Goal: Transaction & Acquisition: Purchase product/service

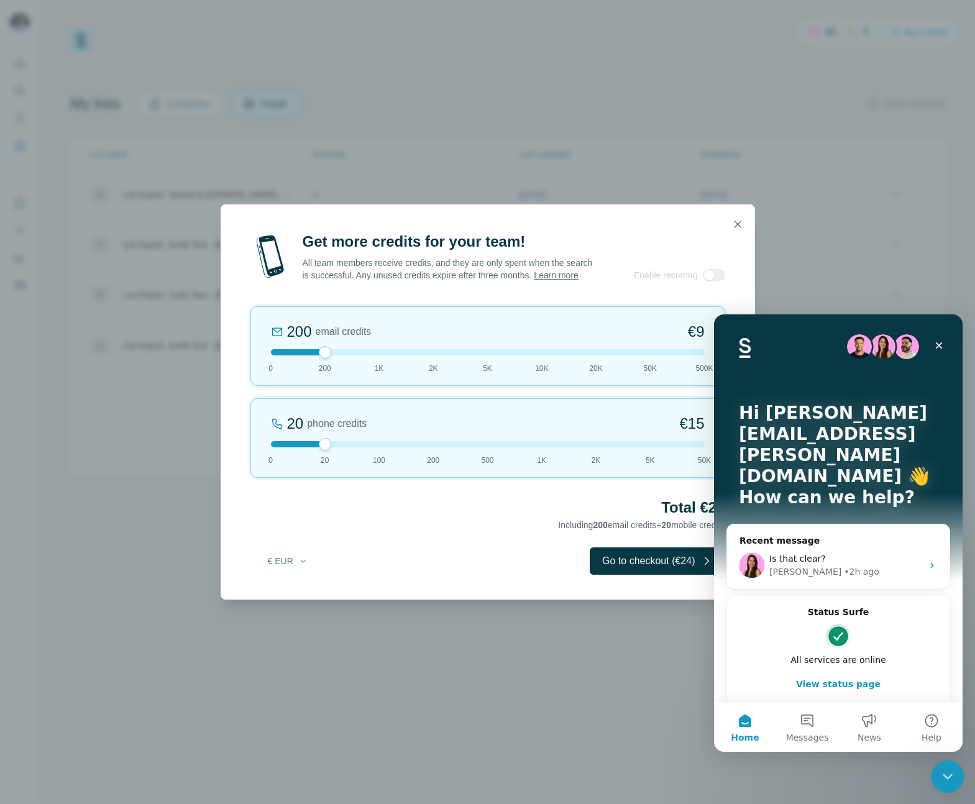
click at [933, 762] on div "Close Intercom Messenger" at bounding box center [945, 775] width 30 height 30
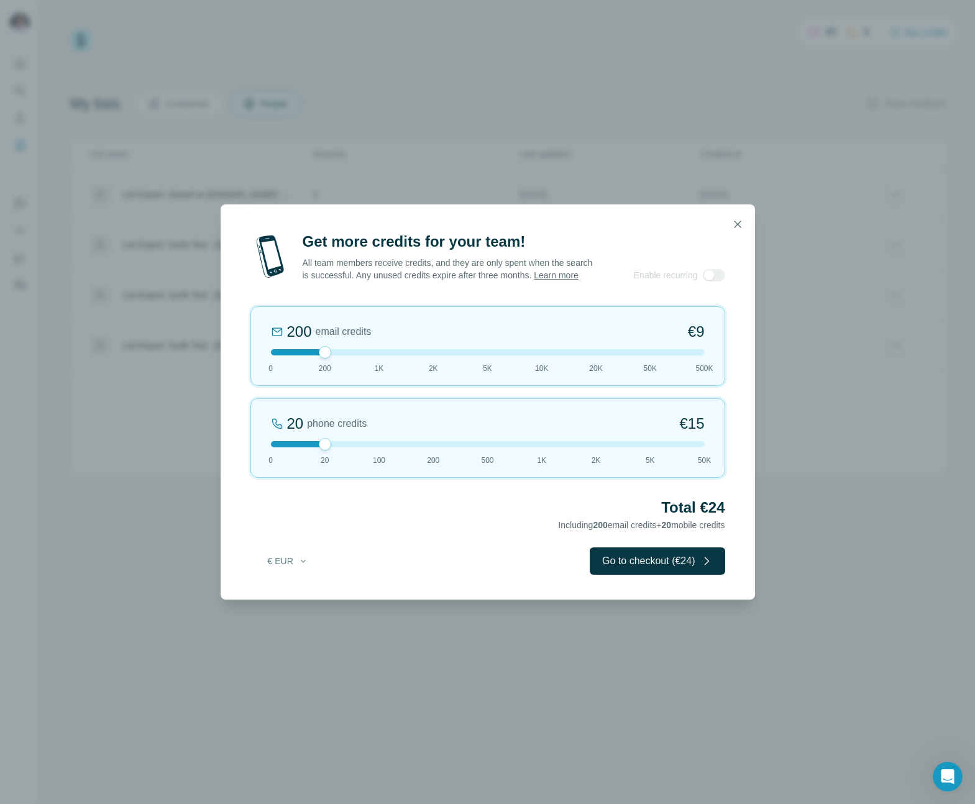
drag, startPoint x: 320, startPoint y: 455, endPoint x: 394, endPoint y: 458, distance: 74.6
click at [415, 466] on div "20 phone credits €[PHONE_NUMBER] 1K 2K 5K 50K" at bounding box center [487, 438] width 475 height 80
drag, startPoint x: 357, startPoint y: 362, endPoint x: 389, endPoint y: 362, distance: 31.7
click at [389, 362] on div "1K email credits €42 0 200 1K 2K 5K 10K 20K 50K 500K" at bounding box center [487, 346] width 475 height 80
click at [634, 575] on button "Go to checkout (€179)" at bounding box center [654, 560] width 140 height 27
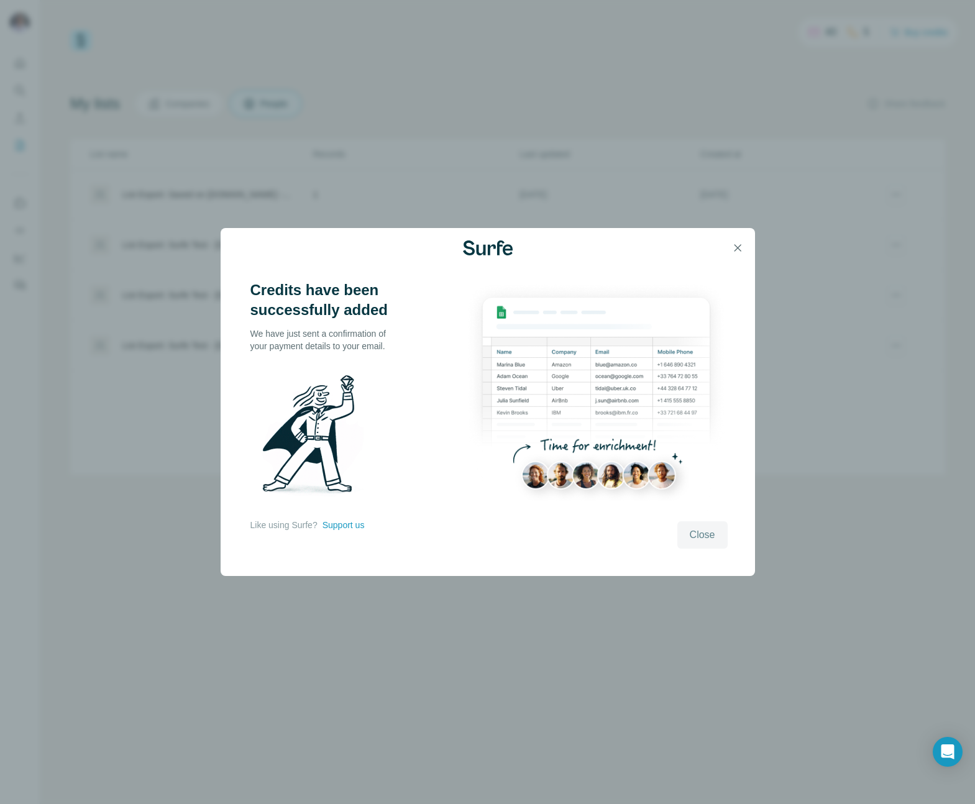
click at [691, 533] on span "Close" at bounding box center [701, 534] width 25 height 15
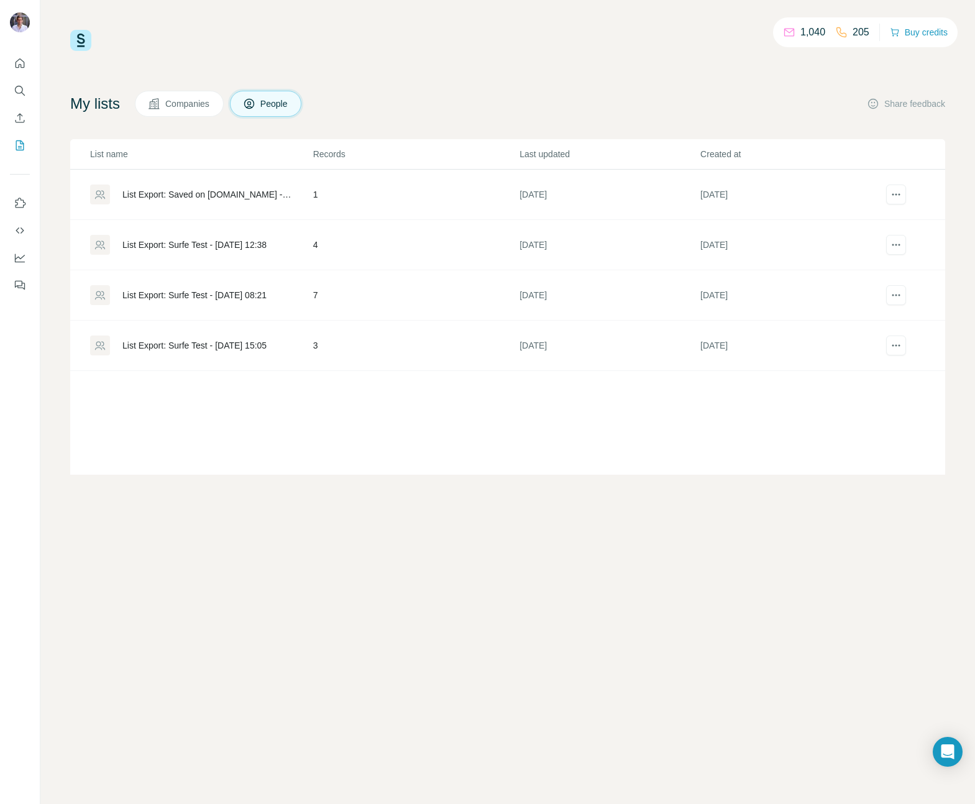
click at [811, 31] on p "1,040" at bounding box center [812, 32] width 25 height 15
click at [940, 37] on button "Buy credits" at bounding box center [918, 32] width 58 height 17
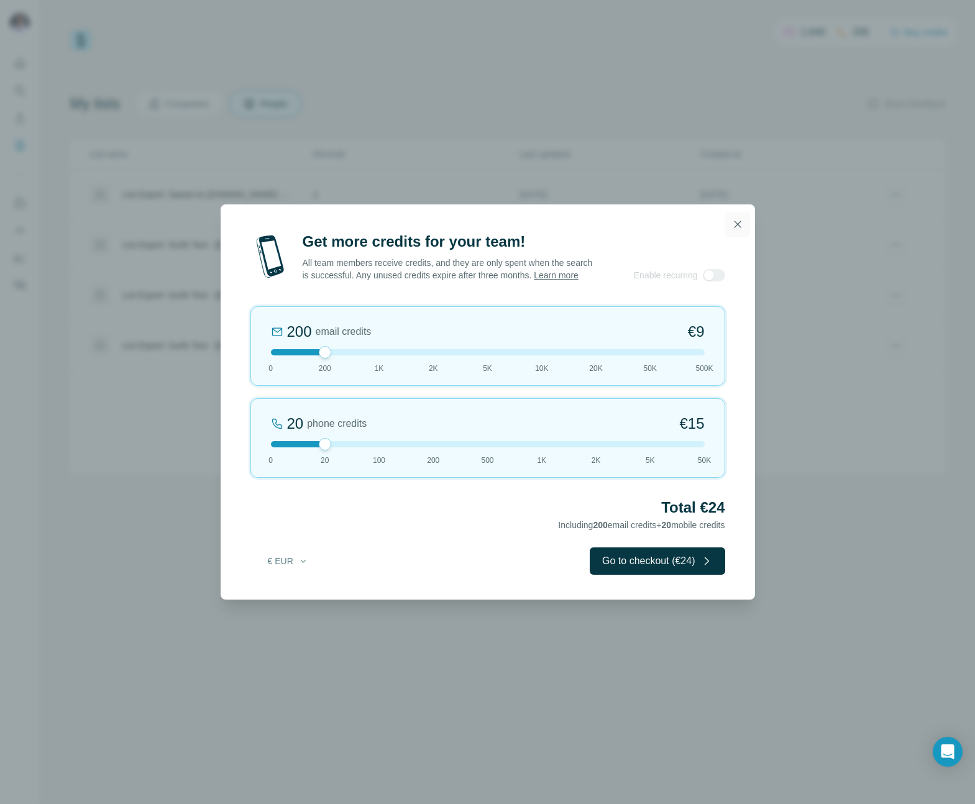
click at [740, 218] on icon "button" at bounding box center [737, 224] width 12 height 12
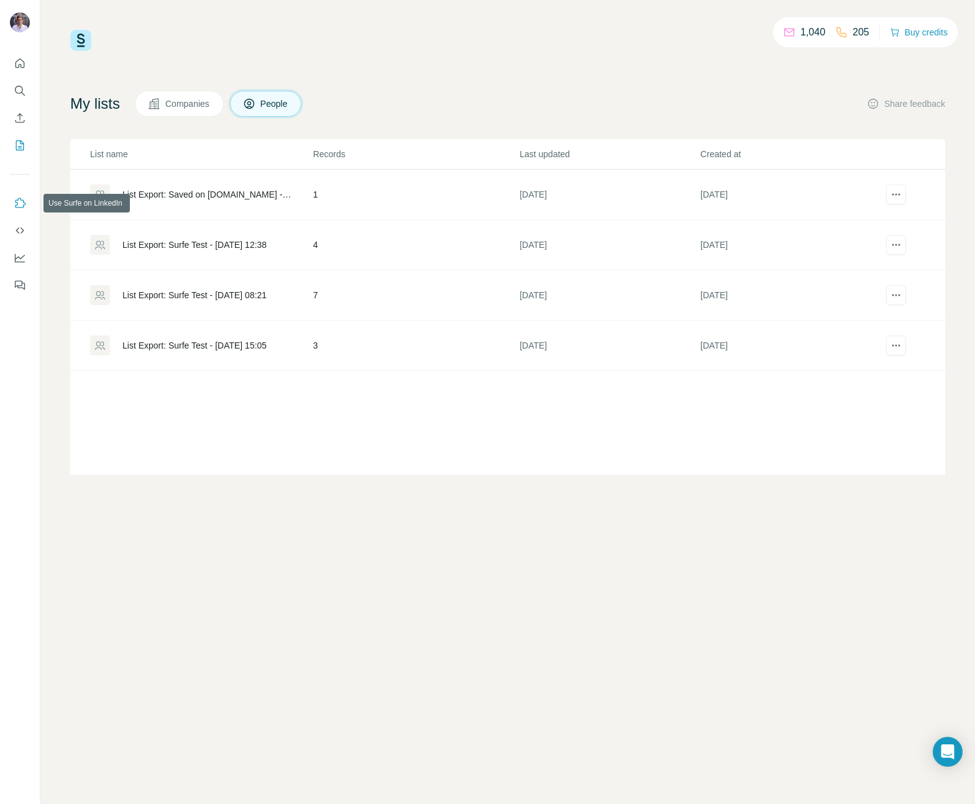
click at [25, 201] on icon "Use Surfe on LinkedIn" at bounding box center [20, 203] width 12 height 12
